Goal: Navigation & Orientation: Find specific page/section

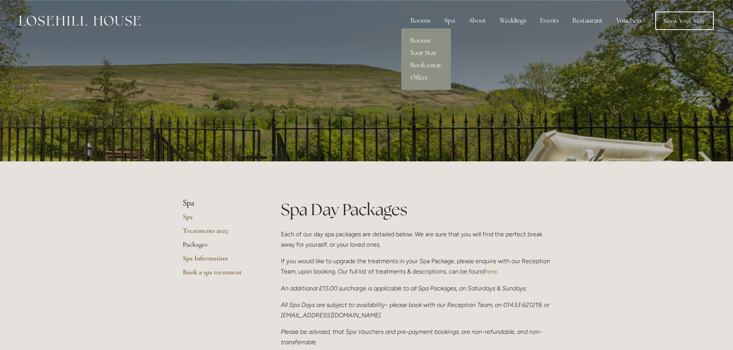
click at [422, 63] on link "Book a stay" at bounding box center [426, 65] width 50 height 12
click at [422, 77] on link "Offers" at bounding box center [426, 78] width 50 height 12
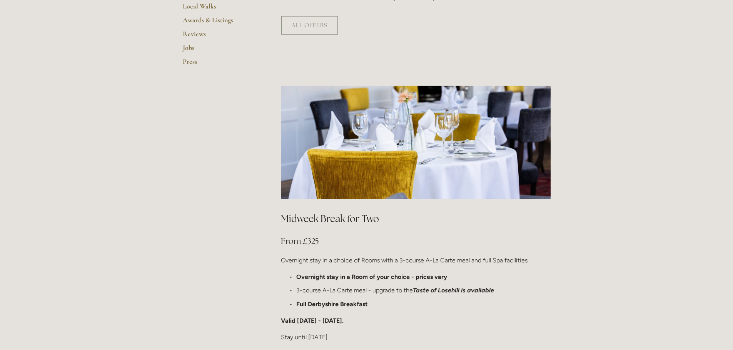
scroll to position [231, 0]
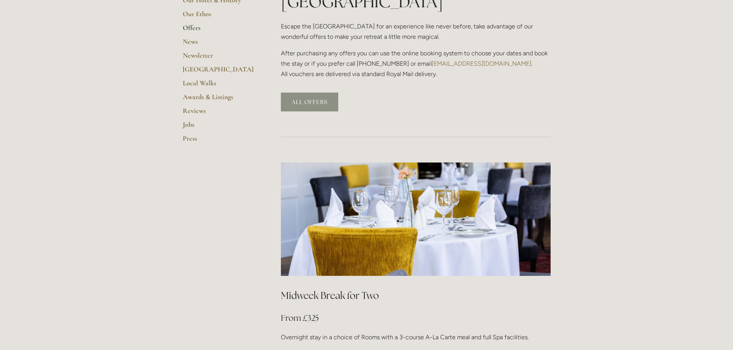
click at [305, 93] on link "ALL OFFERS" at bounding box center [309, 102] width 57 height 19
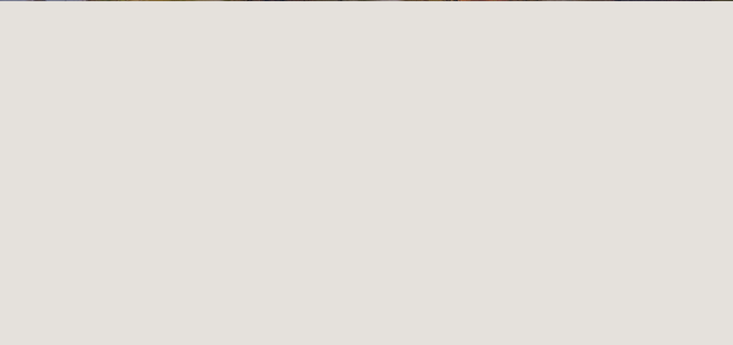
scroll to position [162, 0]
